Goal: Book appointment/travel/reservation

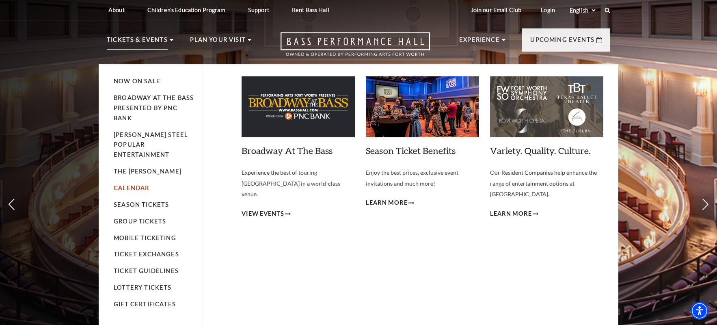
click at [130, 184] on link "Calendar" at bounding box center [131, 187] width 35 height 7
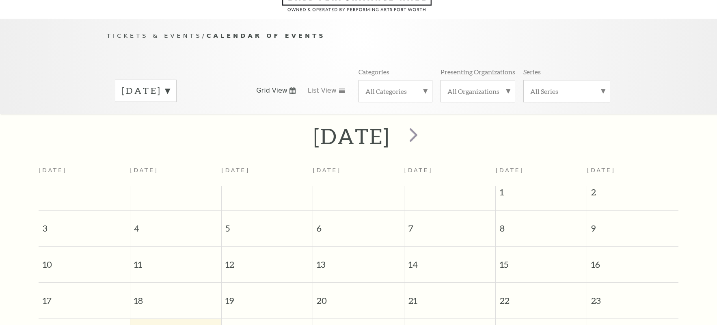
scroll to position [72, 0]
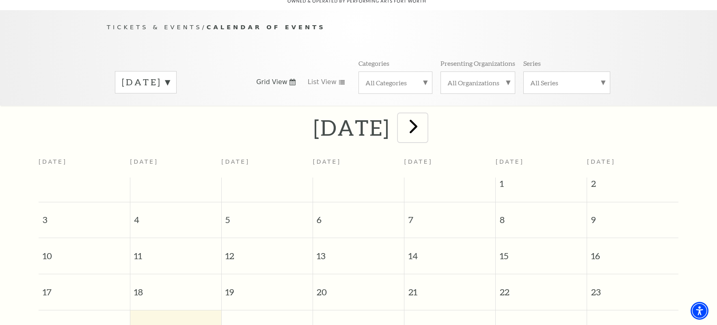
click at [425, 116] on span "next" at bounding box center [413, 126] width 23 height 23
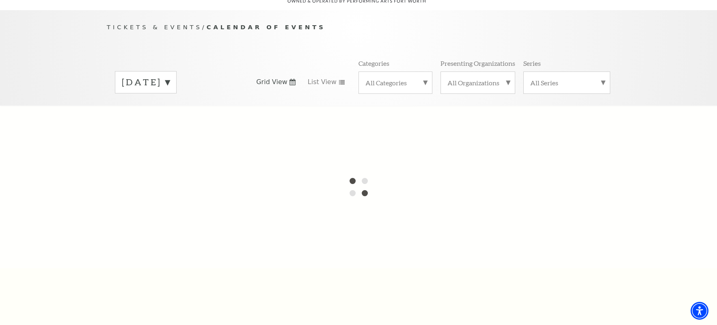
click at [449, 116] on div at bounding box center [358, 187] width 717 height 162
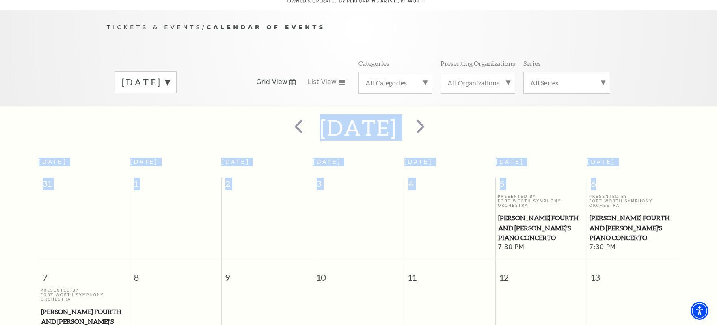
click at [170, 76] on label "[DATE]" at bounding box center [146, 82] width 48 height 13
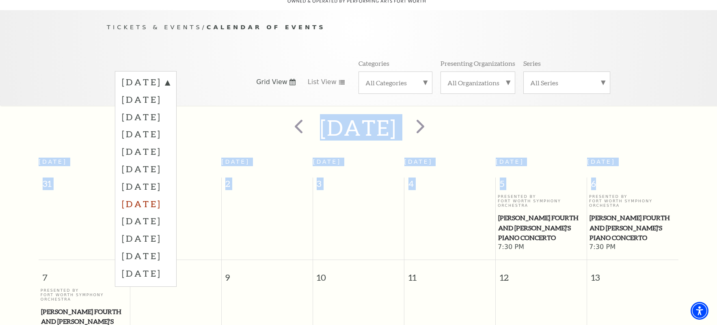
click at [170, 196] on label "[DATE]" at bounding box center [146, 203] width 48 height 17
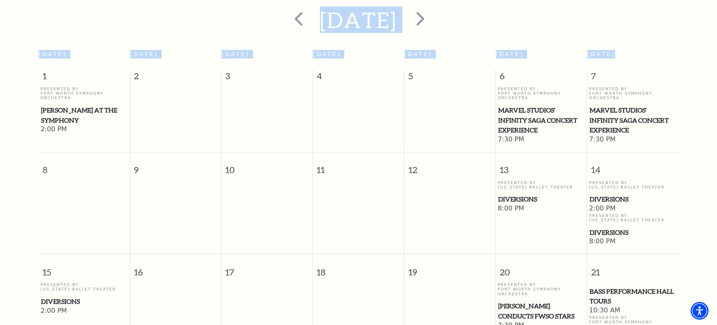
scroll to position [234, 0]
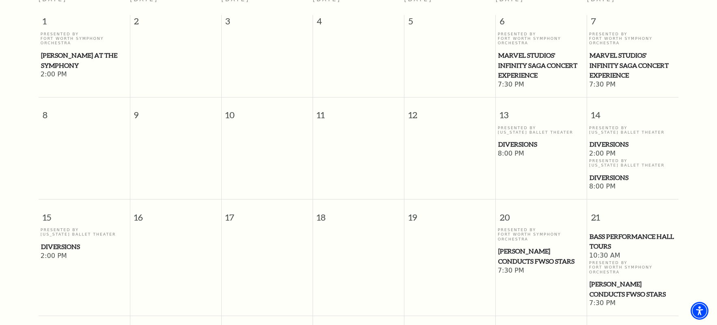
click at [518, 139] on span "Diversions" at bounding box center [541, 144] width 87 height 10
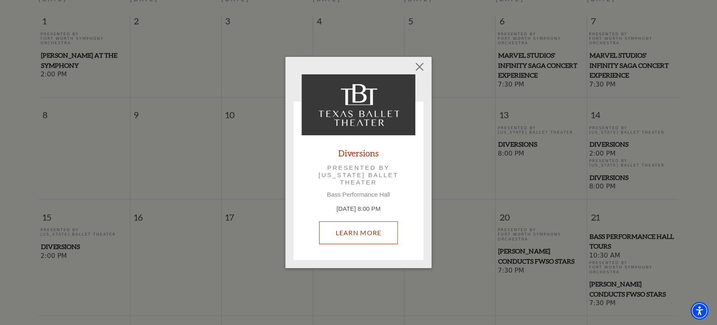
click at [359, 234] on link "Learn More" at bounding box center [358, 232] width 79 height 23
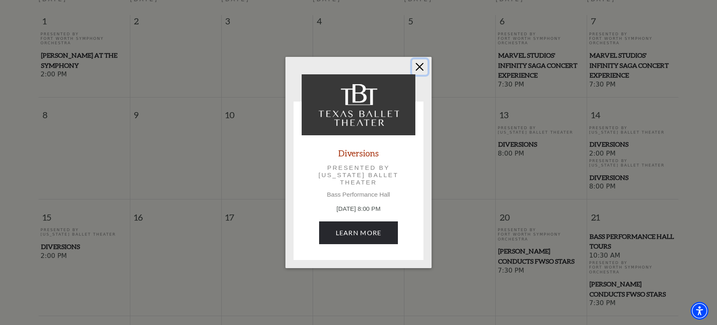
click at [416, 65] on button "Close" at bounding box center [419, 66] width 15 height 15
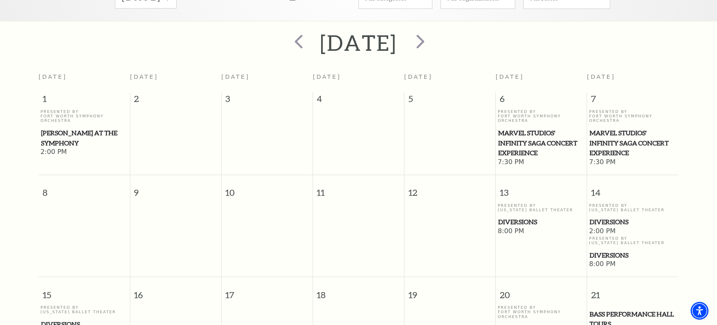
scroll to position [162, 0]
